Goal: Obtain resource: Download file/media

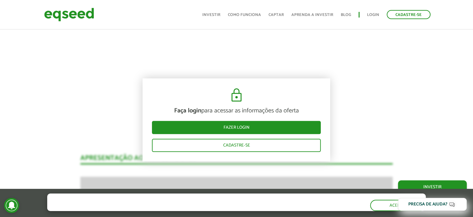
scroll to position [685, 0]
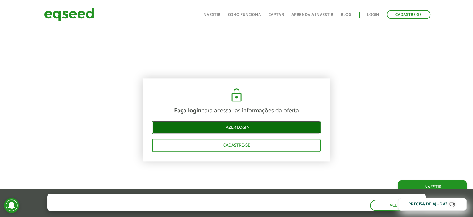
click at [240, 125] on link "Fazer login" at bounding box center [236, 127] width 169 height 13
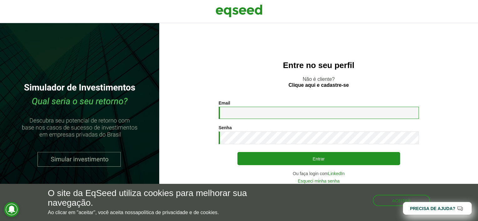
click at [234, 113] on input "Email *" at bounding box center [319, 113] width 200 height 12
type input "**********"
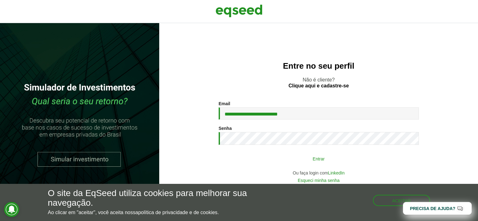
click at [323, 162] on button "Entrar" at bounding box center [318, 159] width 163 height 12
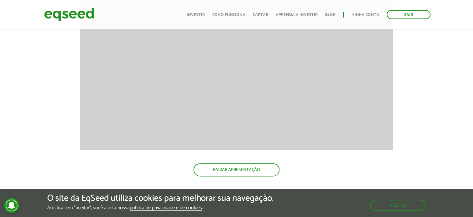
scroll to position [903, 0]
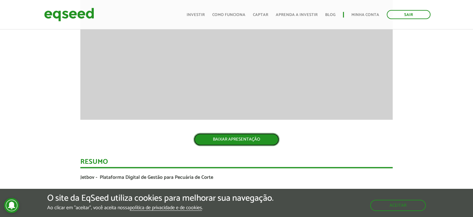
click at [254, 138] on link "BAIXAR APRESENTAÇÃO" at bounding box center [237, 139] width 86 height 13
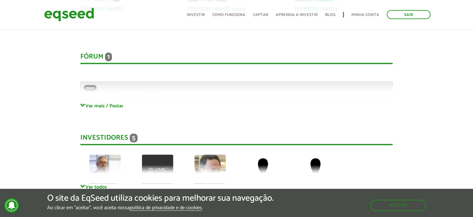
scroll to position [1626, 0]
